Goal: Task Accomplishment & Management: Manage account settings

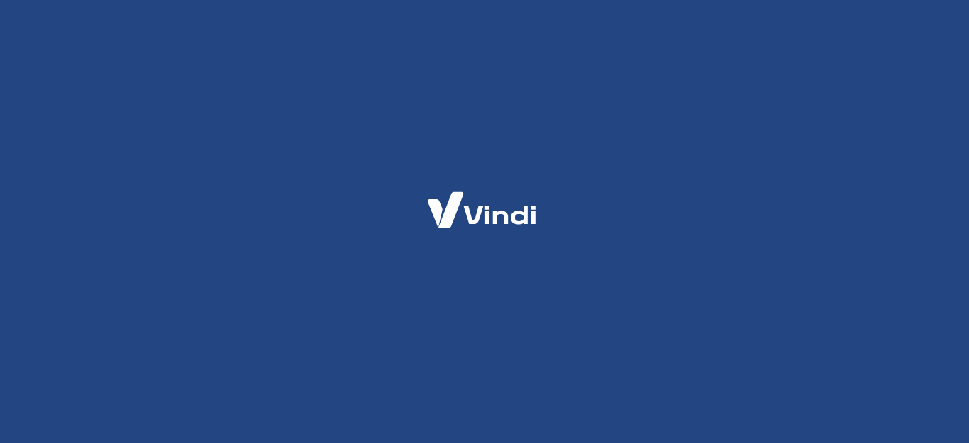
click at [471, 0] on html at bounding box center [484, 0] width 969 height 0
click at [624, 0] on html at bounding box center [484, 0] width 969 height 0
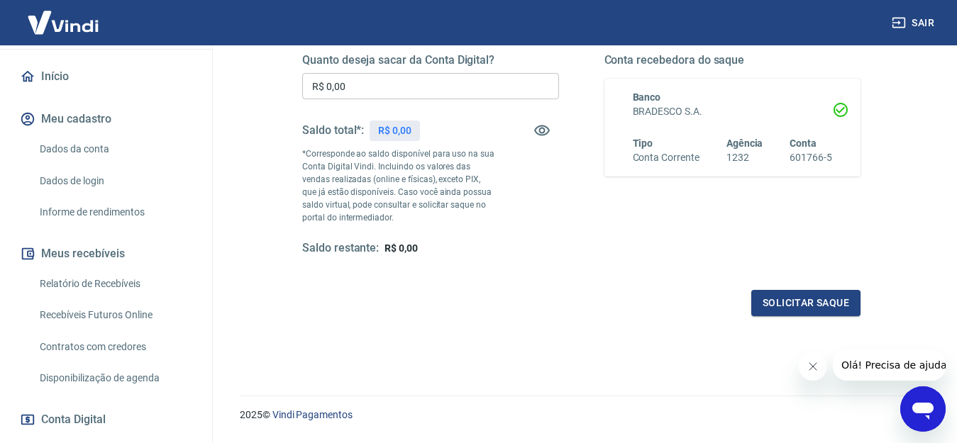
scroll to position [120, 0]
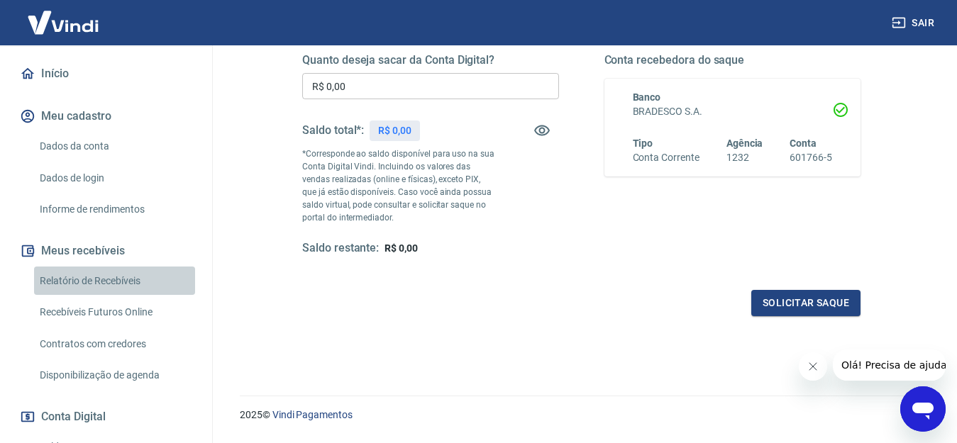
click at [117, 296] on link "Relatório de Recebíveis" at bounding box center [114, 281] width 161 height 29
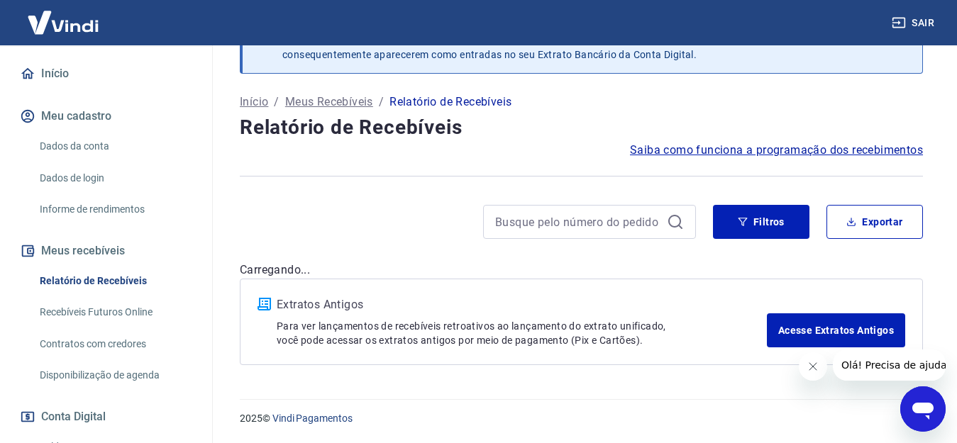
click at [117, 296] on link "Relatório de Recebíveis" at bounding box center [114, 281] width 161 height 29
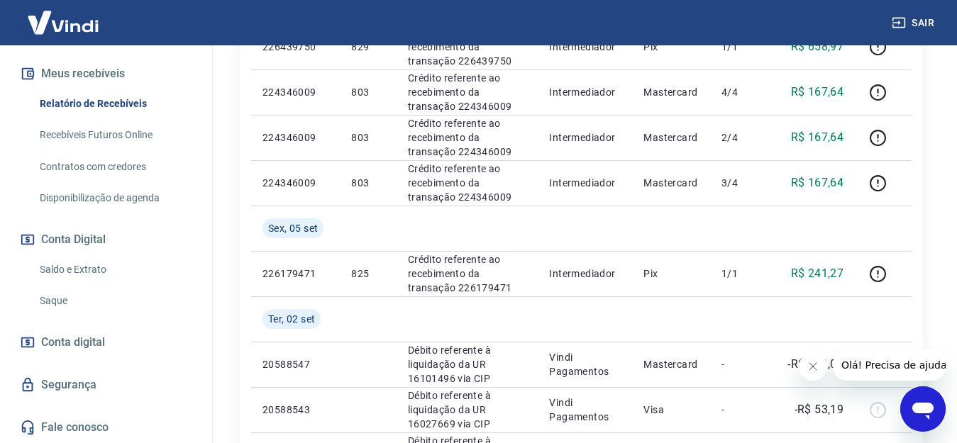
scroll to position [195, 0]
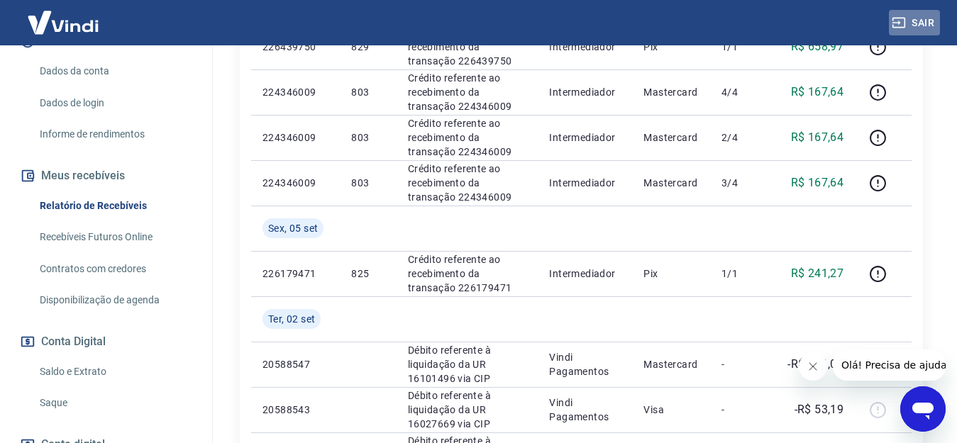
click at [922, 23] on button "Sair" at bounding box center [914, 23] width 51 height 26
